Goal: Transaction & Acquisition: Purchase product/service

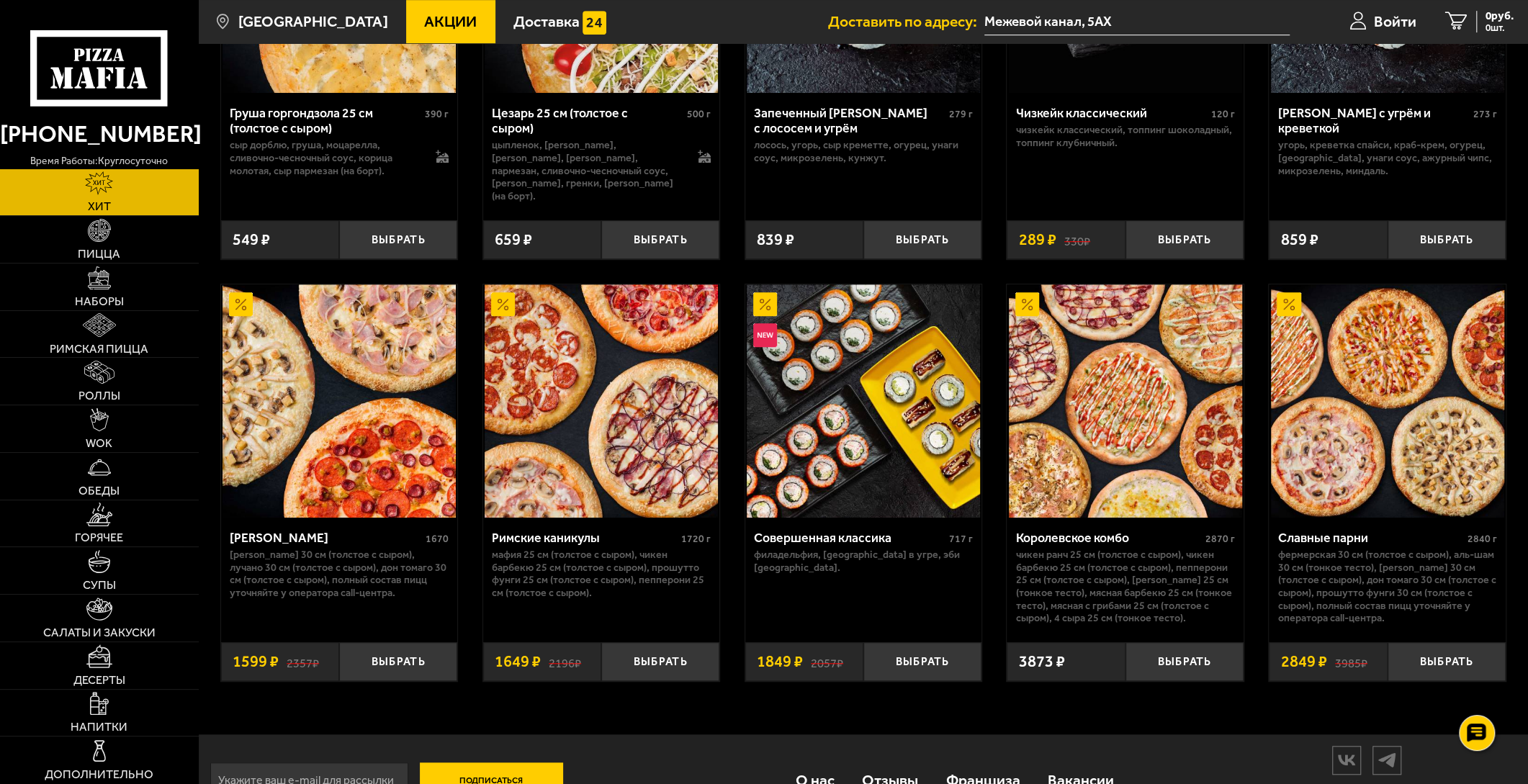
scroll to position [756, 0]
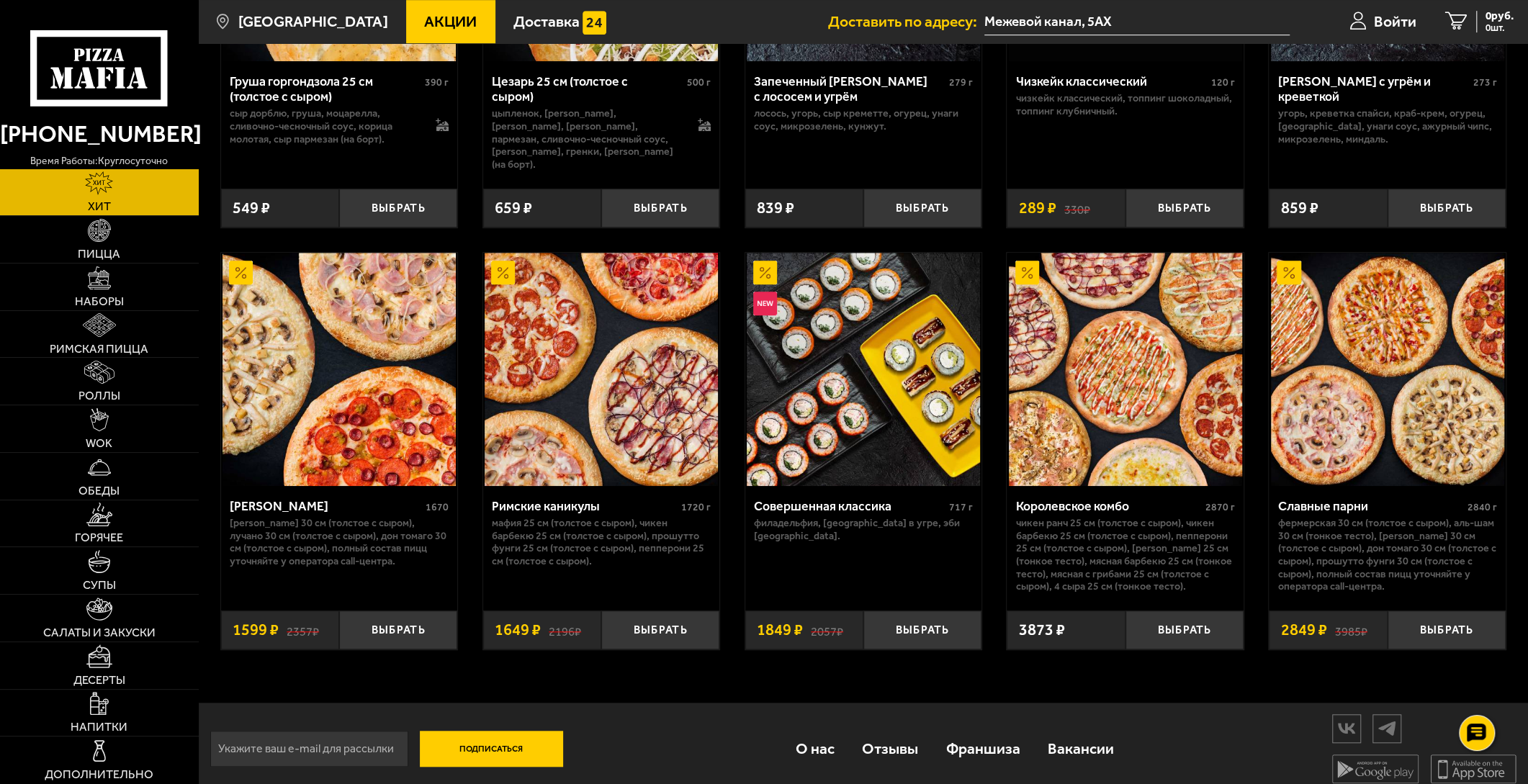
click at [1059, 498] on div "Королевское комбо" at bounding box center [1108, 505] width 186 height 15
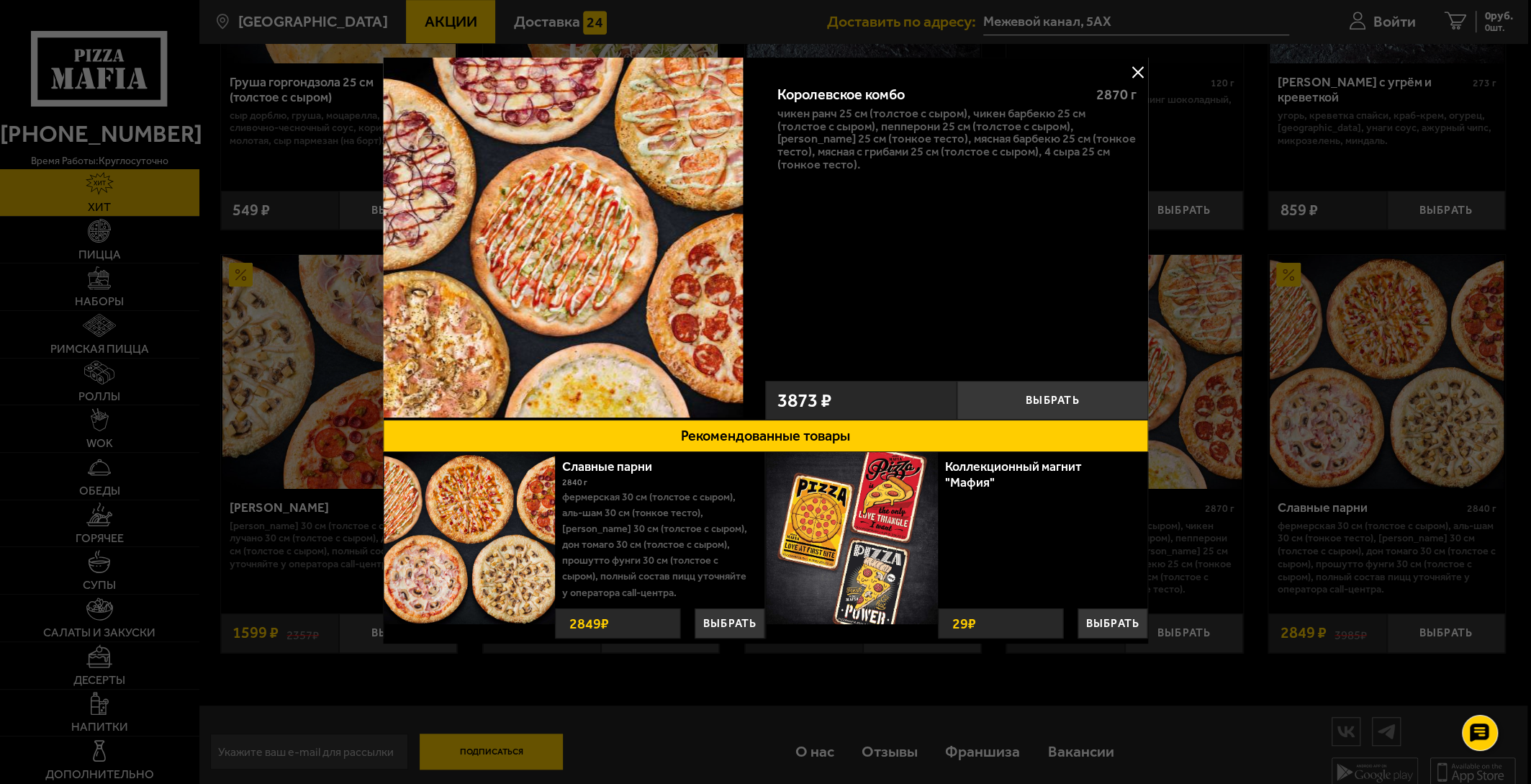
click at [1143, 66] on button at bounding box center [1137, 71] width 21 height 21
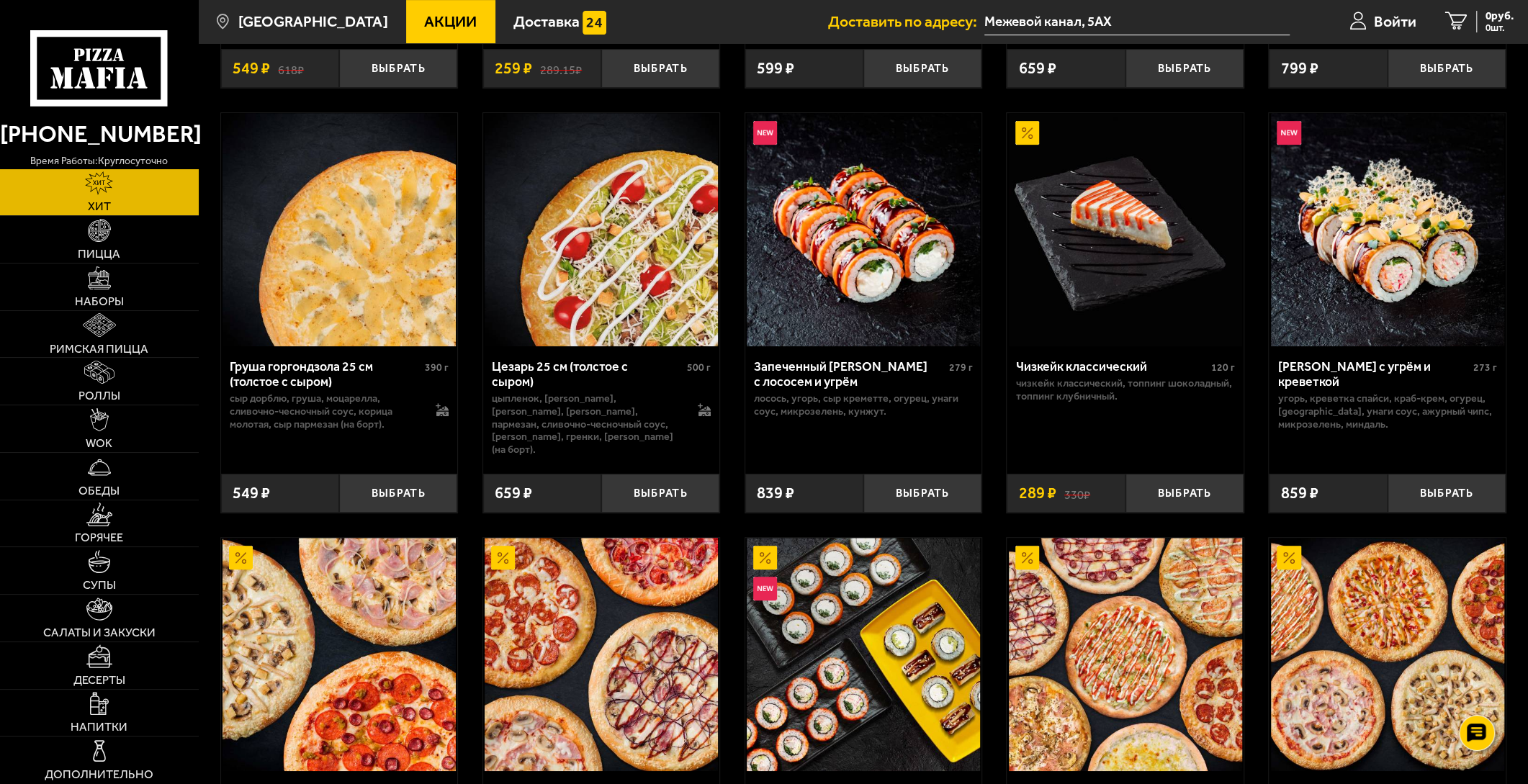
scroll to position [359, 0]
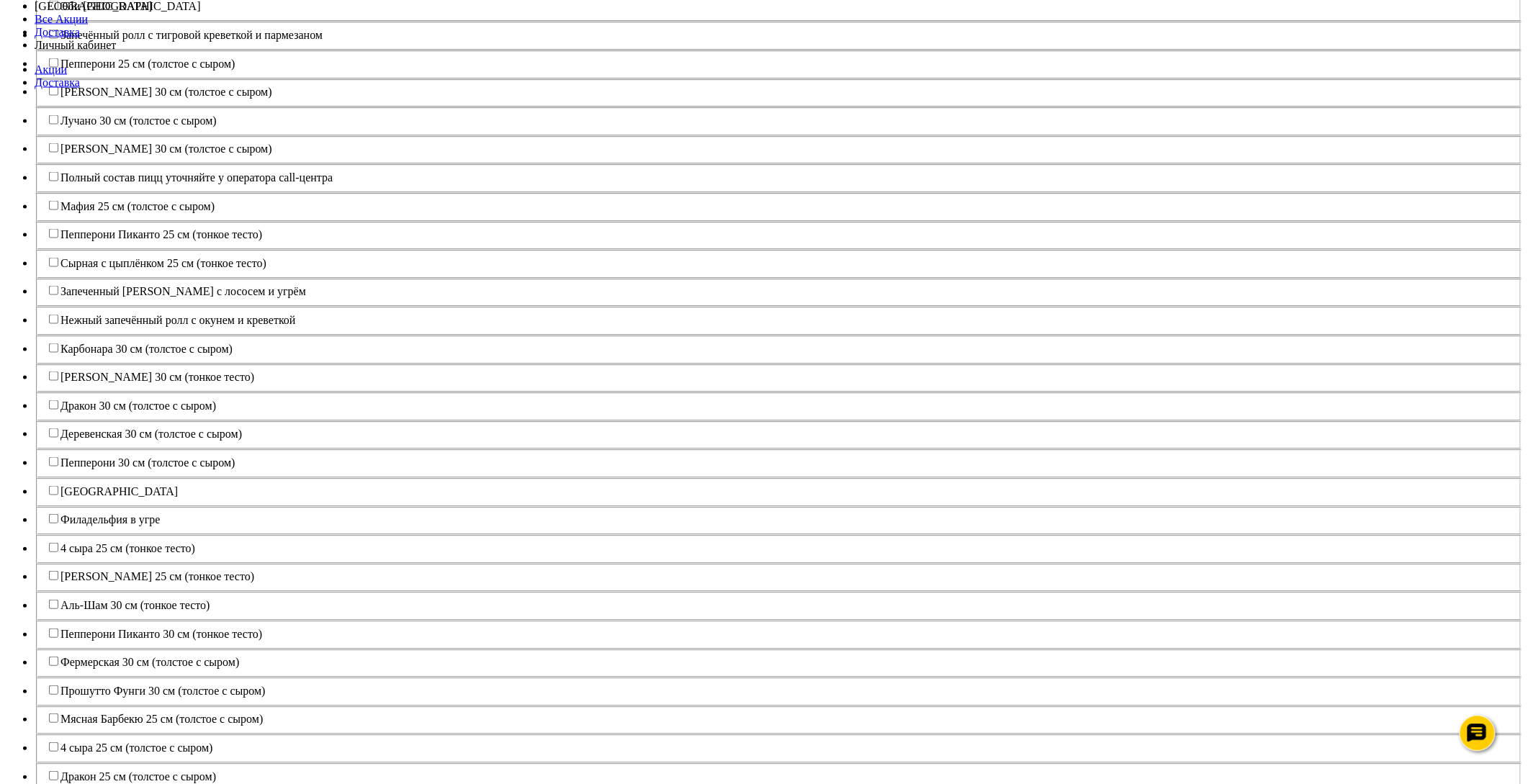
scroll to position [2388, 0]
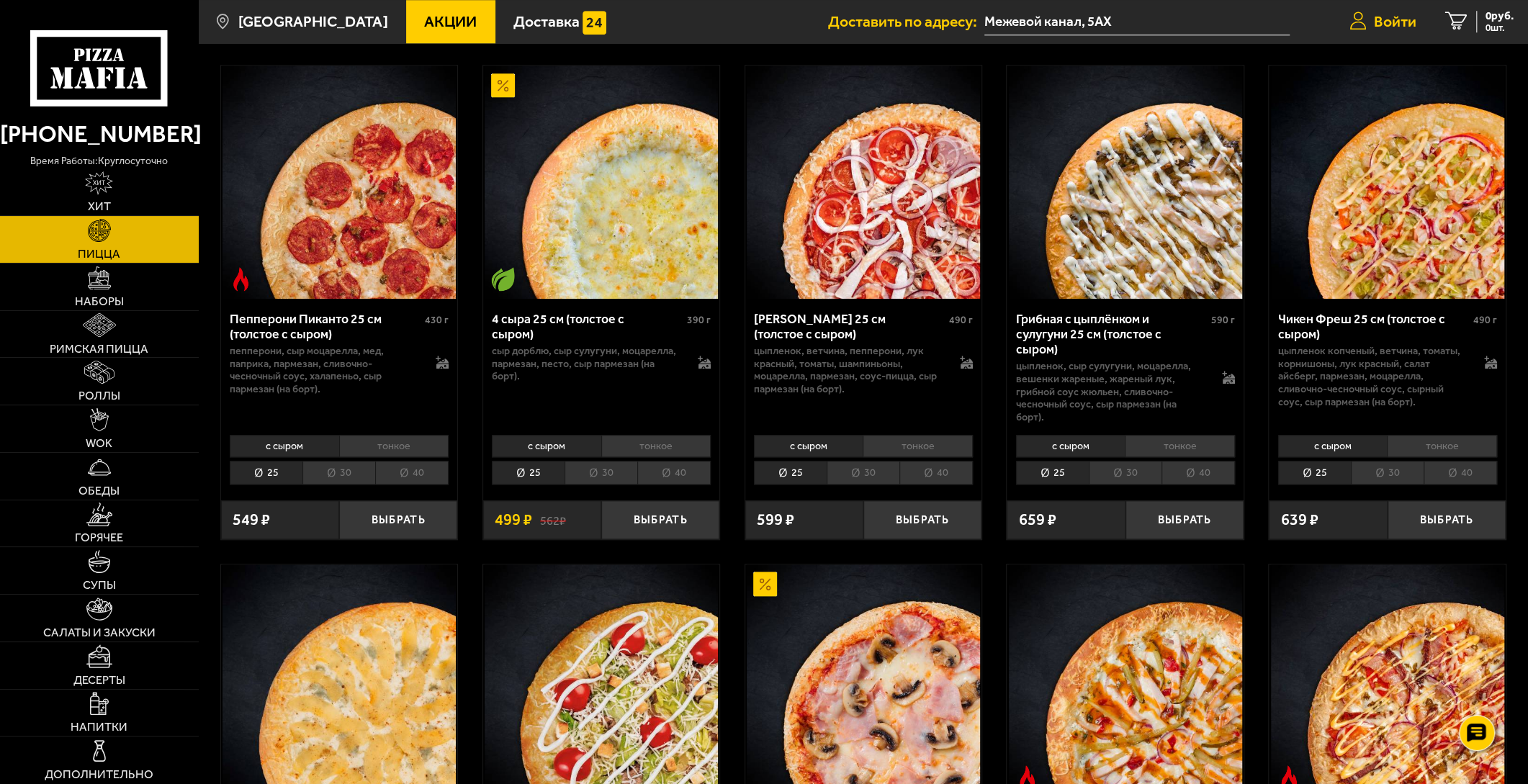
scroll to position [840, 0]
